Goal: Information Seeking & Learning: Learn about a topic

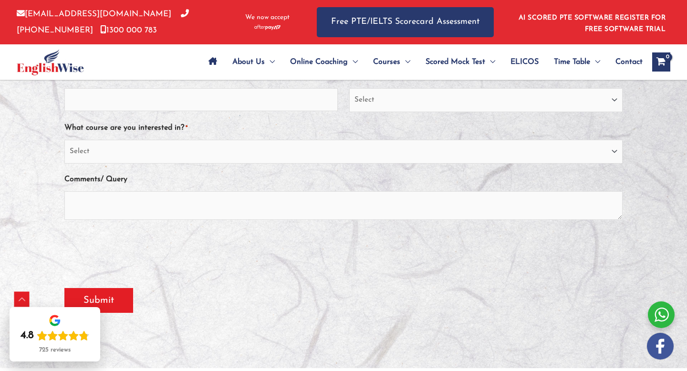
scroll to position [304, 0]
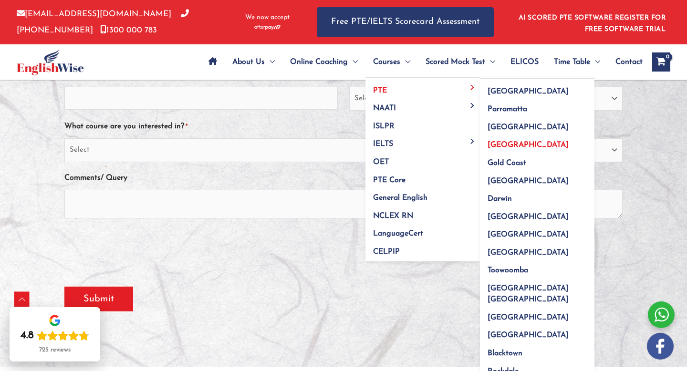
click at [506, 142] on span "[GEOGRAPHIC_DATA]" at bounding box center [527, 145] width 81 height 8
